Goal: Transaction & Acquisition: Purchase product/service

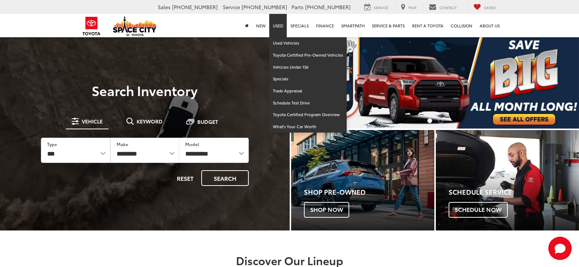
click at [278, 25] on link "Used" at bounding box center [278, 25] width 18 height 23
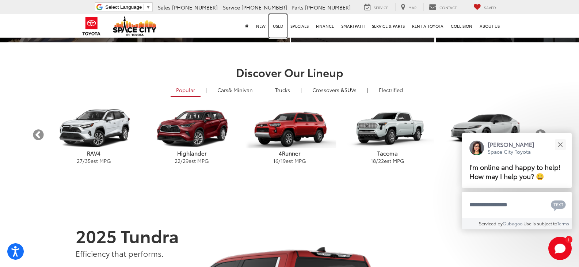
scroll to position [191, 0]
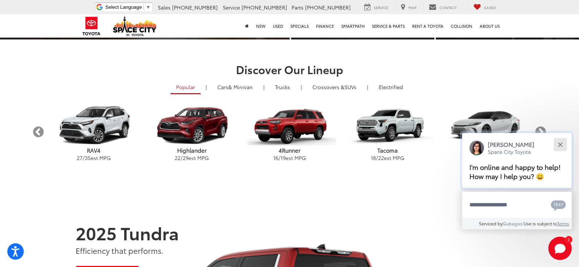
click at [562, 143] on div "Close" at bounding box center [560, 144] width 5 height 5
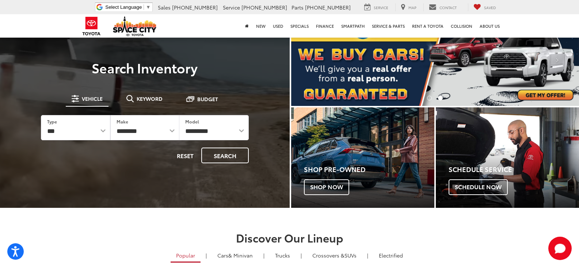
scroll to position [0, 0]
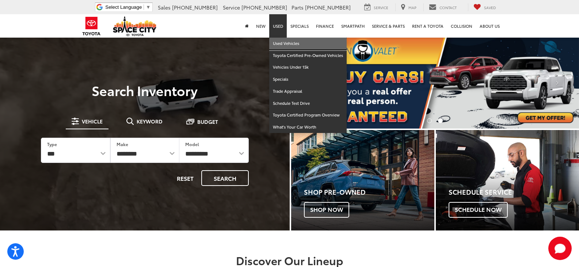
click at [279, 43] on link "Used Vehicles" at bounding box center [307, 44] width 77 height 12
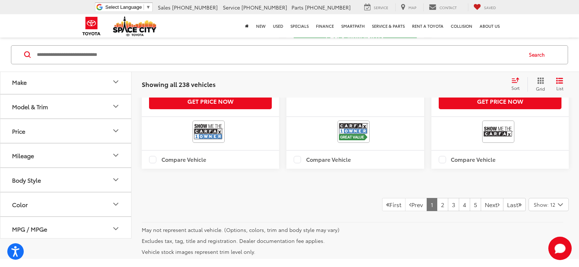
scroll to position [1587, 0]
click at [116, 111] on icon "Model & Trim" at bounding box center [115, 106] width 9 height 9
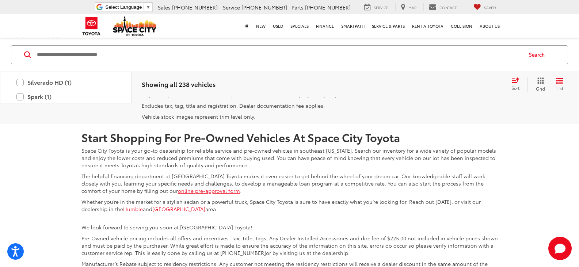
scroll to position [1722, 0]
click at [437, 76] on link "2" at bounding box center [442, 69] width 11 height 13
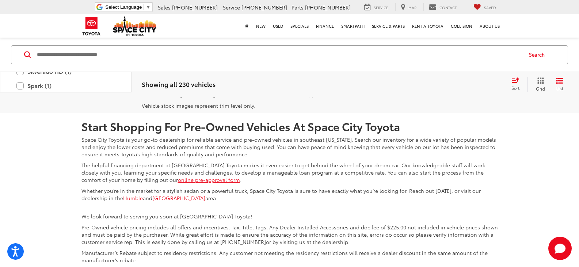
scroll to position [1742, 0]
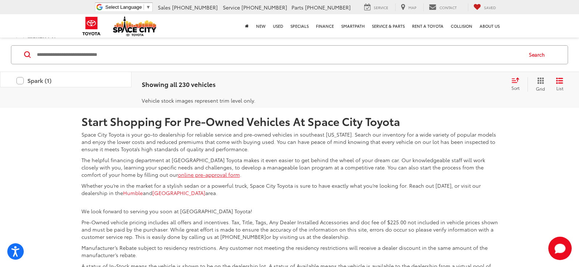
click at [448, 60] on link "3" at bounding box center [453, 53] width 11 height 13
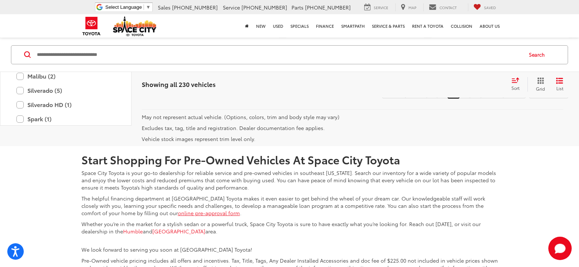
scroll to position [1715, 0]
click at [459, 98] on link "4" at bounding box center [464, 91] width 11 height 13
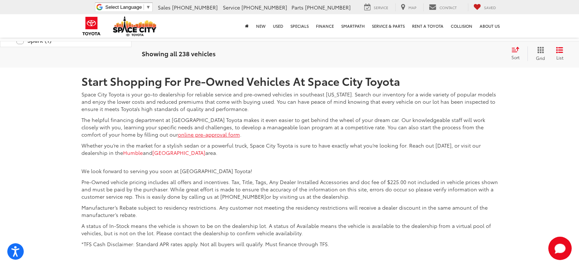
scroll to position [1773, 0]
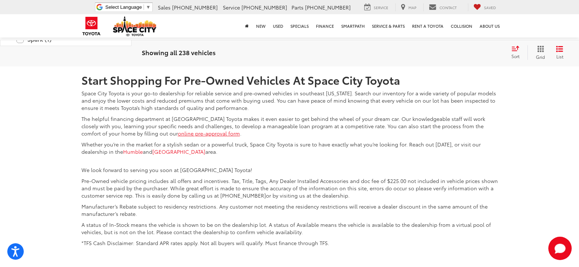
click at [459, 19] on link "5" at bounding box center [464, 11] width 11 height 13
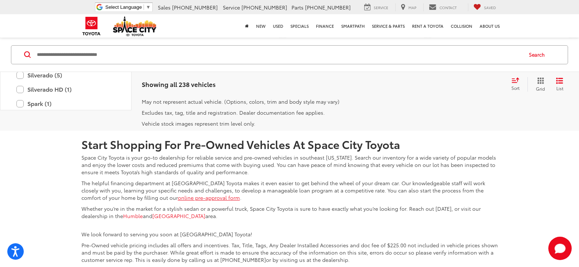
scroll to position [1742, 0]
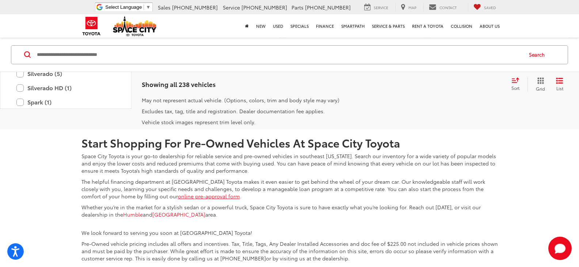
click at [459, 81] on link "6" at bounding box center [464, 74] width 11 height 13
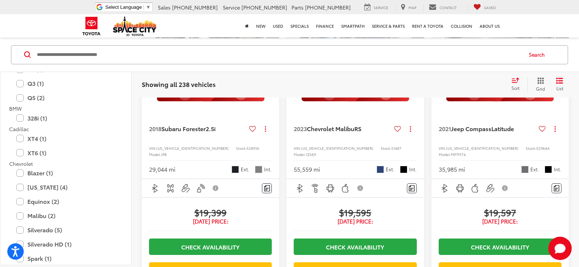
scroll to position [1395, 0]
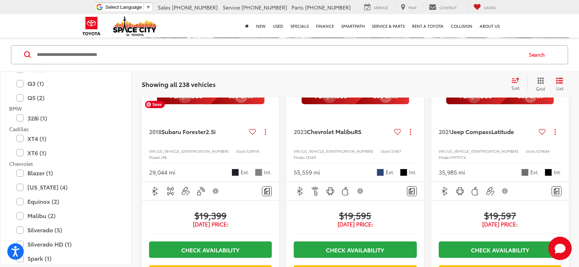
click at [195, 81] on img "2018 Subaru Forester 2.5i 0" at bounding box center [210, 30] width 138 height 104
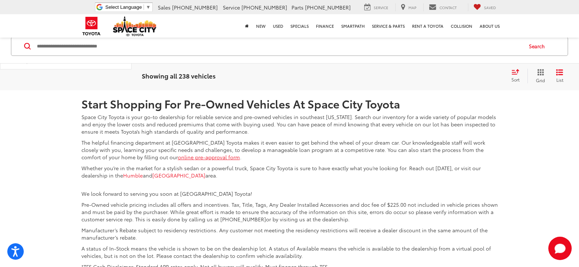
scroll to position [1715, 0]
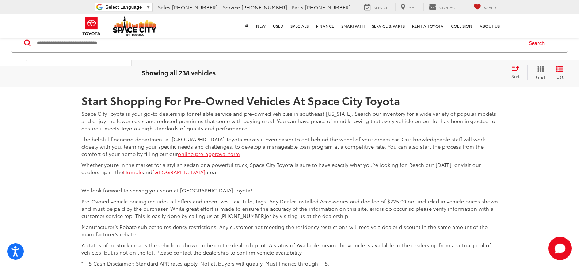
click at [459, 39] on link "7" at bounding box center [464, 32] width 11 height 13
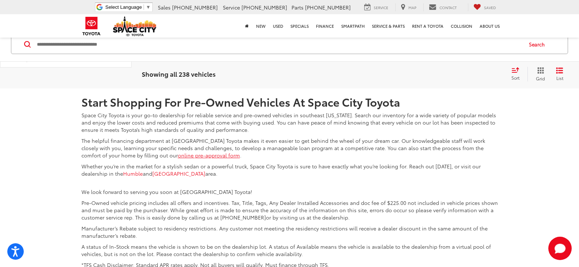
scroll to position [1761, 0]
click at [459, 40] on link "8" at bounding box center [464, 33] width 11 height 13
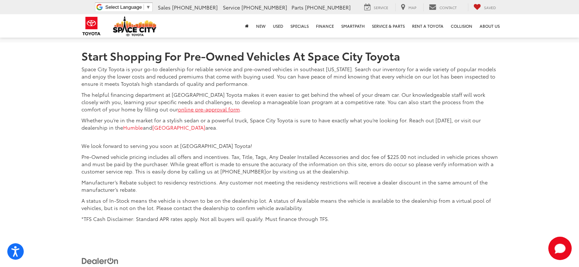
scroll to position [1792, 0]
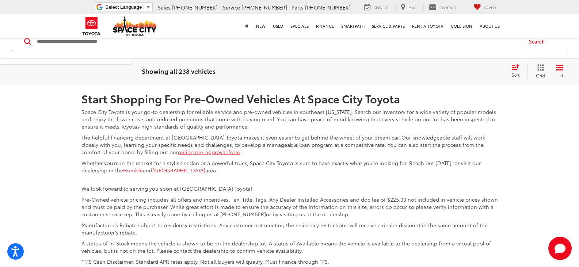
scroll to position [1765, 0]
click at [454, 37] on link "10" at bounding box center [461, 30] width 14 height 13
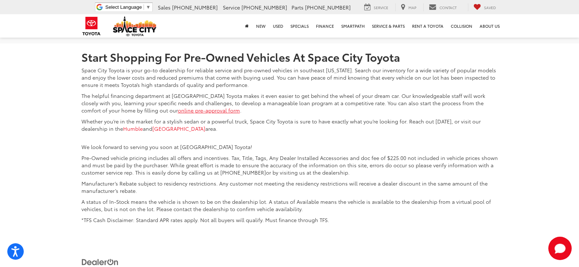
scroll to position [1796, 0]
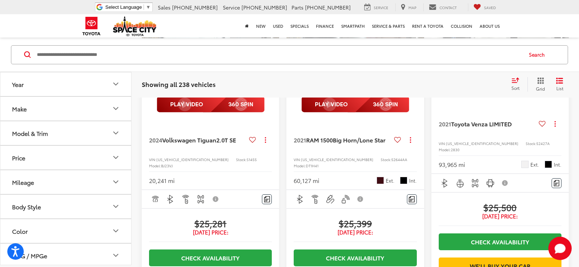
scroll to position [576, 0]
